Goal: Check status: Check status

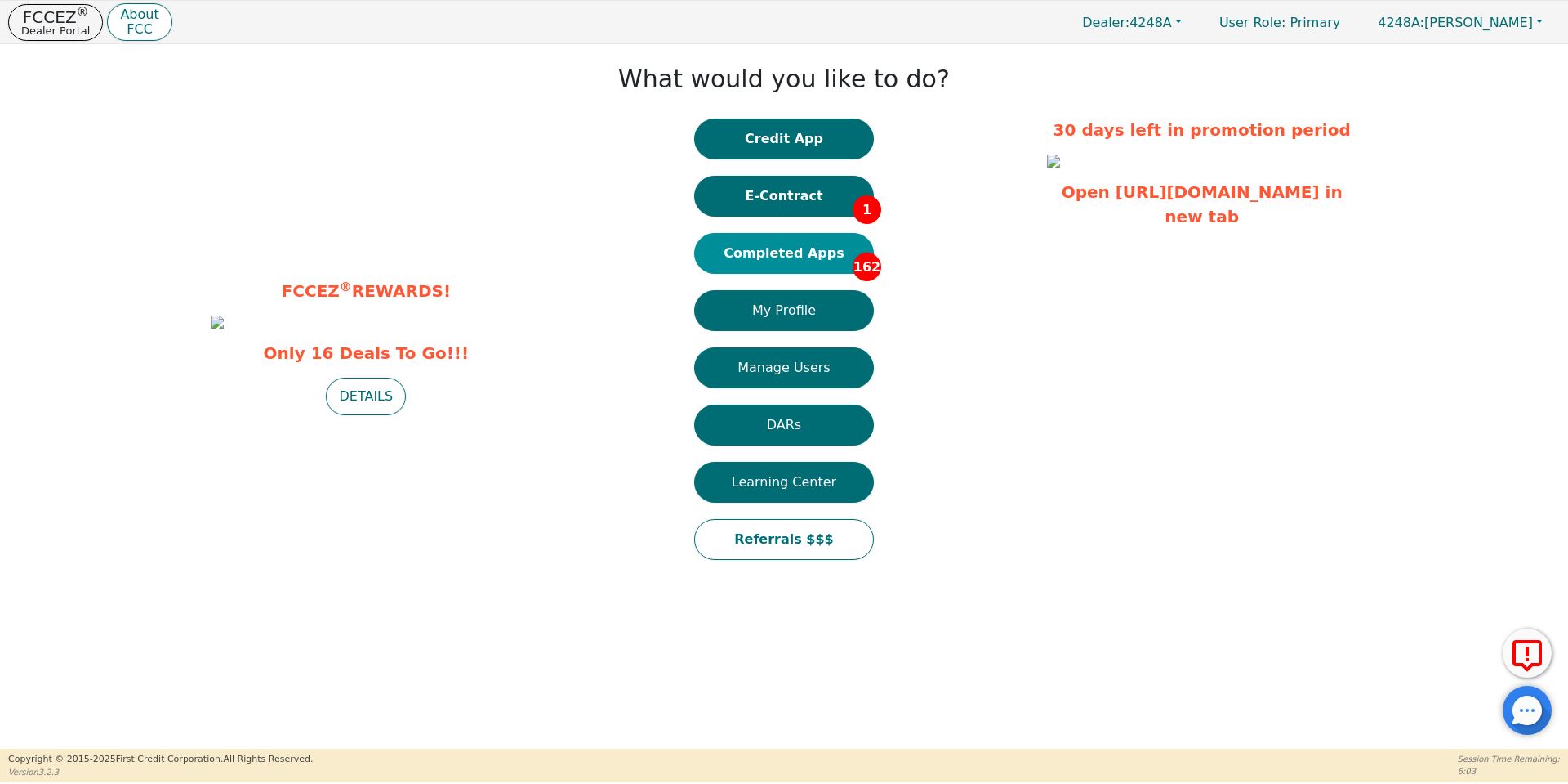
click at [778, 262] on button "Completed Apps 162" at bounding box center [784, 253] width 179 height 41
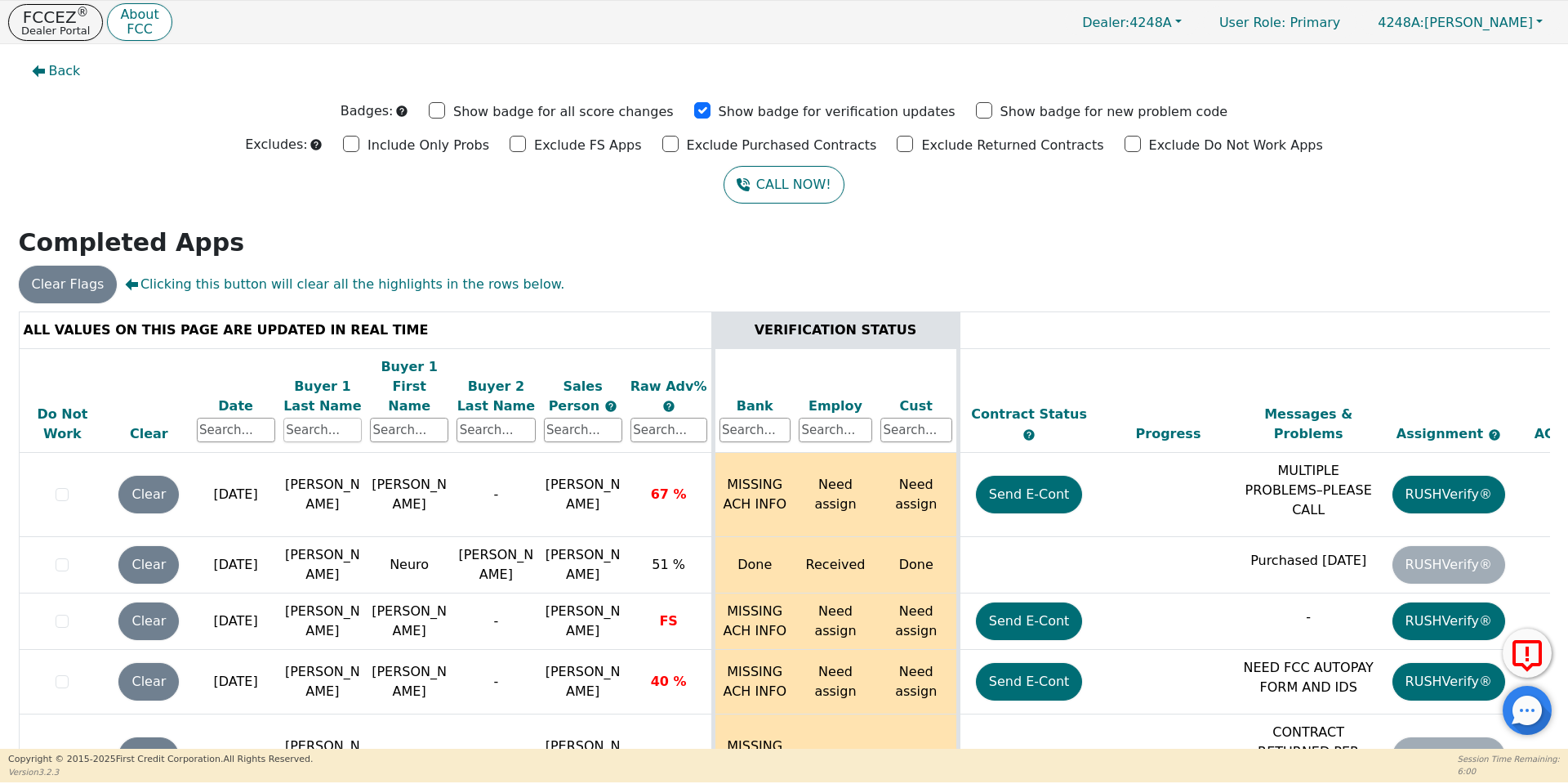
click at [300, 418] on input "text" at bounding box center [322, 430] width 79 height 24
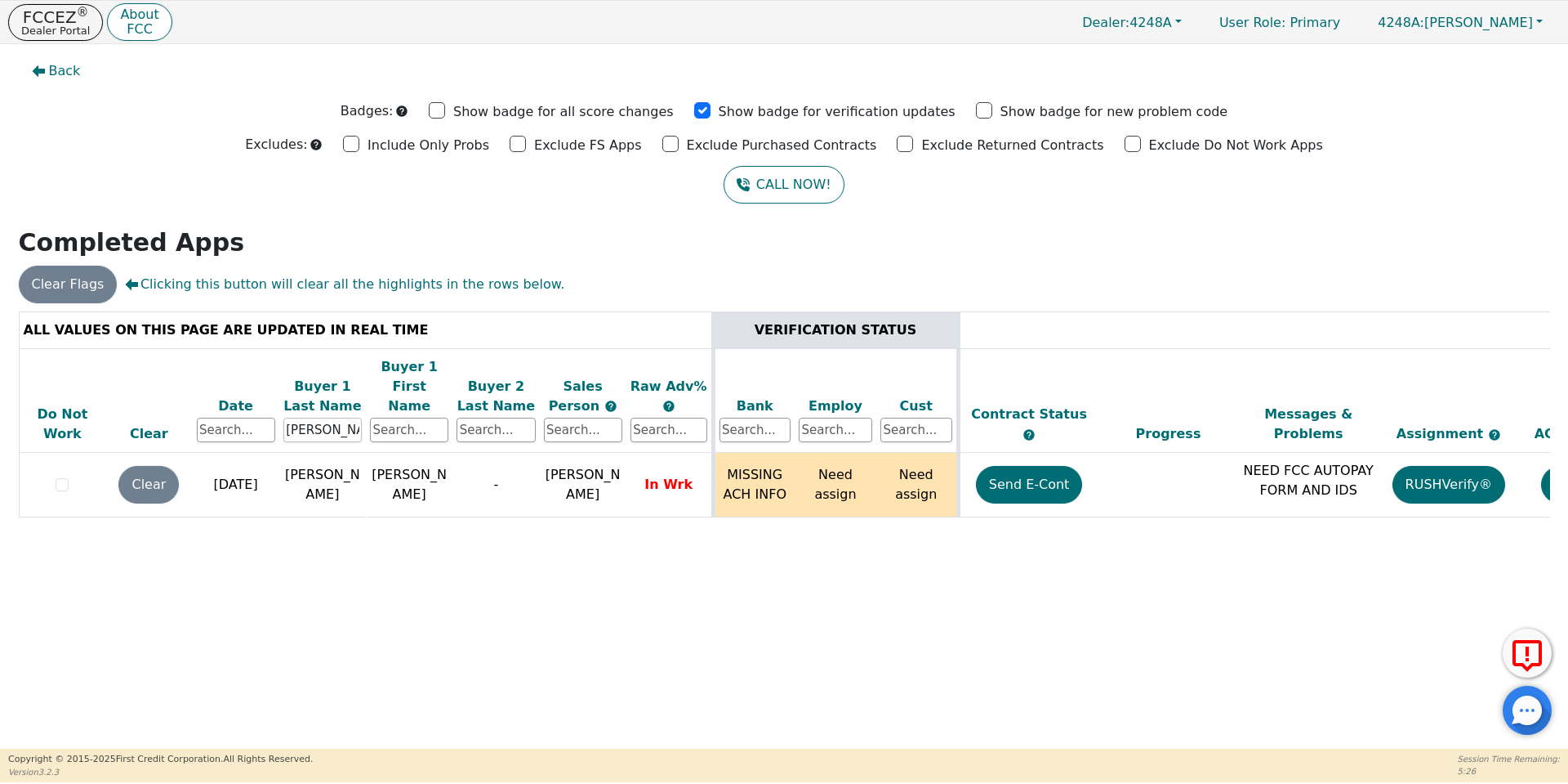
click at [328, 418] on input "[PERSON_NAME]" at bounding box center [322, 430] width 79 height 24
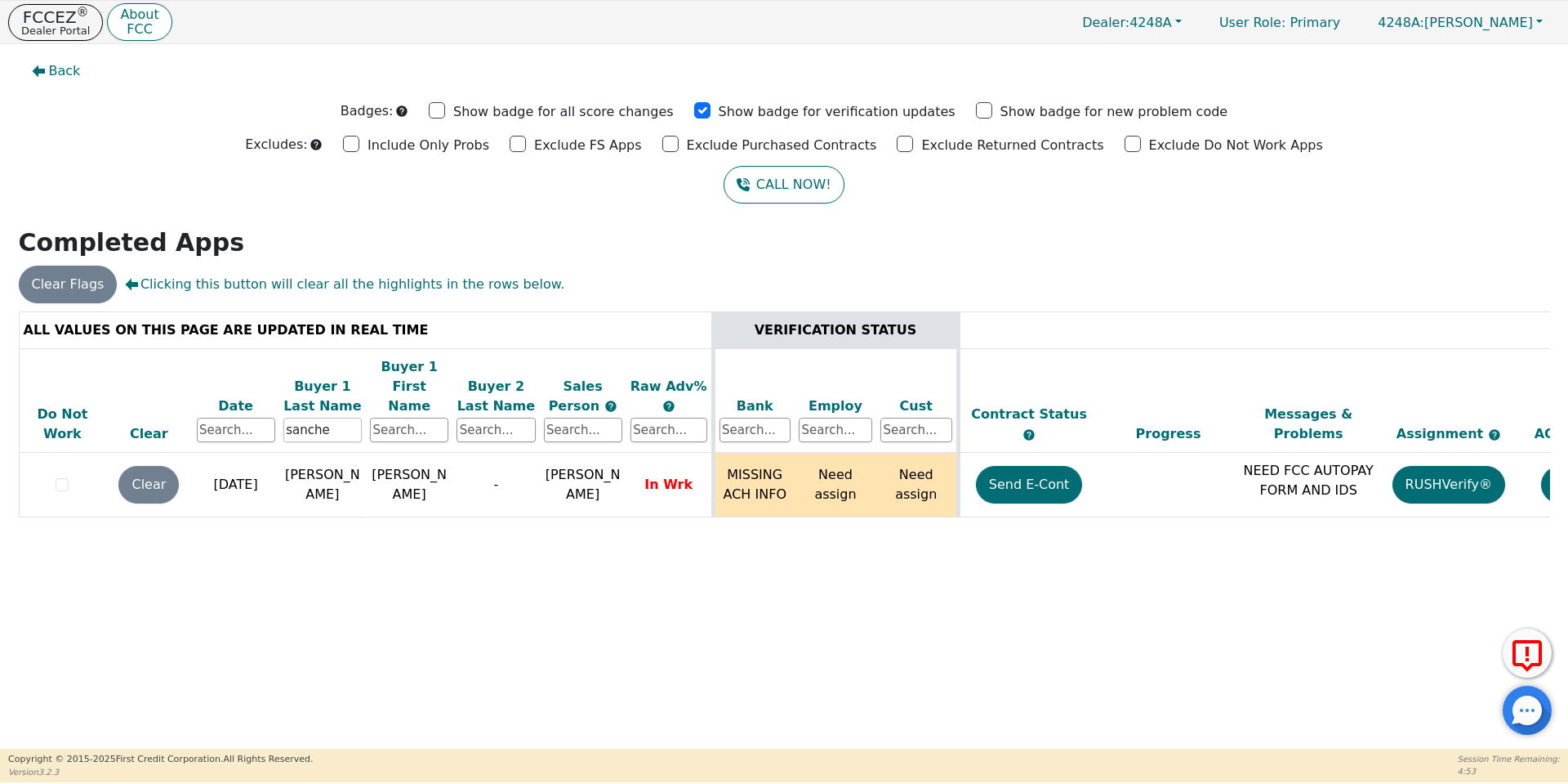
type input "[PERSON_NAME]"
